Goal: Task Accomplishment & Management: Manage account settings

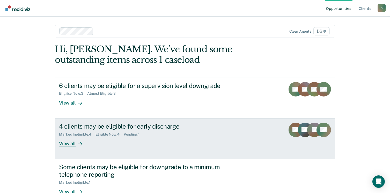
click at [110, 125] on div "4 clients may be eligible for early discharge" at bounding box center [150, 127] width 182 height 8
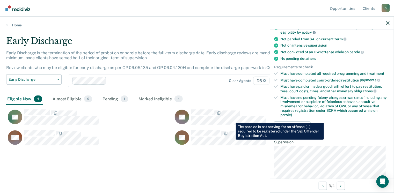
scroll to position [88, 0]
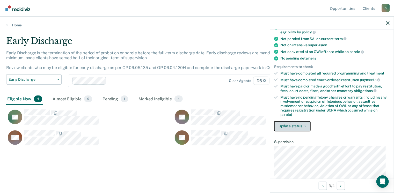
click at [299, 125] on button "Update status" at bounding box center [292, 126] width 37 height 10
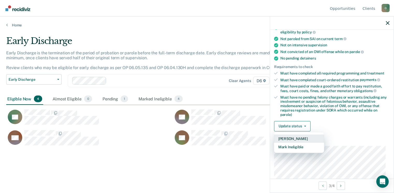
click at [301, 137] on button "[PERSON_NAME]" at bounding box center [299, 139] width 50 height 8
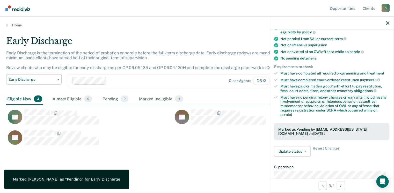
click at [213, 155] on div "Early Discharge Early Discharge is the termination of the period of probation o…" at bounding box center [197, 103] width 382 height 135
click at [244, 161] on div "Early Discharge Early Discharge is the termination of the period of probation o…" at bounding box center [197, 103] width 382 height 135
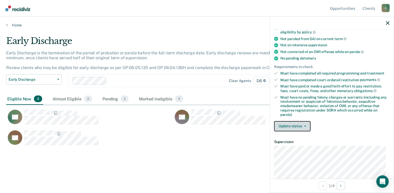
click at [301, 125] on button "Update status" at bounding box center [292, 126] width 37 height 10
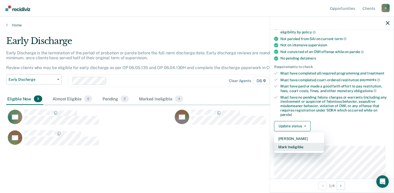
click at [299, 146] on button "Mark Ineligible" at bounding box center [299, 147] width 50 height 8
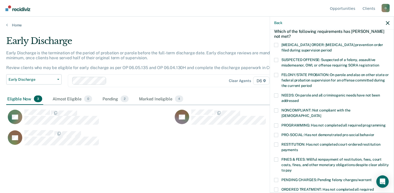
scroll to position [27, 0]
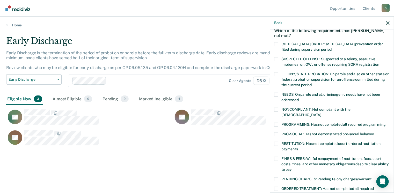
click at [279, 95] on label "NEEDS: On parole and all criminogenic needs have not been addressed" at bounding box center [331, 98] width 115 height 11
click at [299, 98] on input "NEEDS: On parole and all criminogenic needs have not been addressed" at bounding box center [299, 98] width 0 height 0
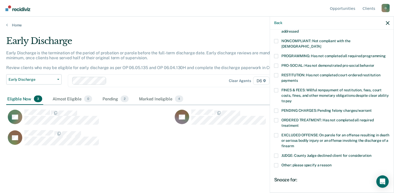
scroll to position [143, 0]
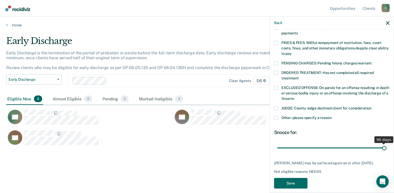
drag, startPoint x: 312, startPoint y: 143, endPoint x: 385, endPoint y: 147, distance: 73.4
type input "90"
click at [385, 147] on input "range" at bounding box center [331, 148] width 109 height 9
click at [292, 178] on button "Save" at bounding box center [290, 183] width 33 height 11
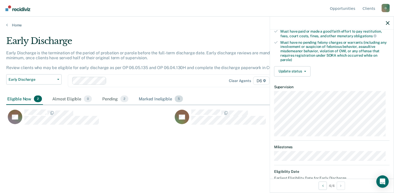
click at [150, 101] on div "Marked Ineligible 5" at bounding box center [161, 98] width 46 height 11
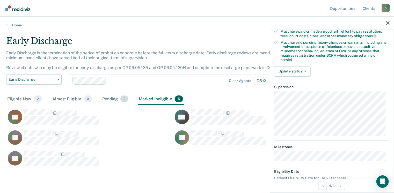
click at [108, 101] on div "Pending 2" at bounding box center [115, 98] width 28 height 11
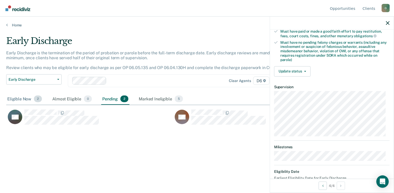
click at [25, 98] on div "Eligible Now 2" at bounding box center [24, 98] width 37 height 11
